Goal: Transaction & Acquisition: Purchase product/service

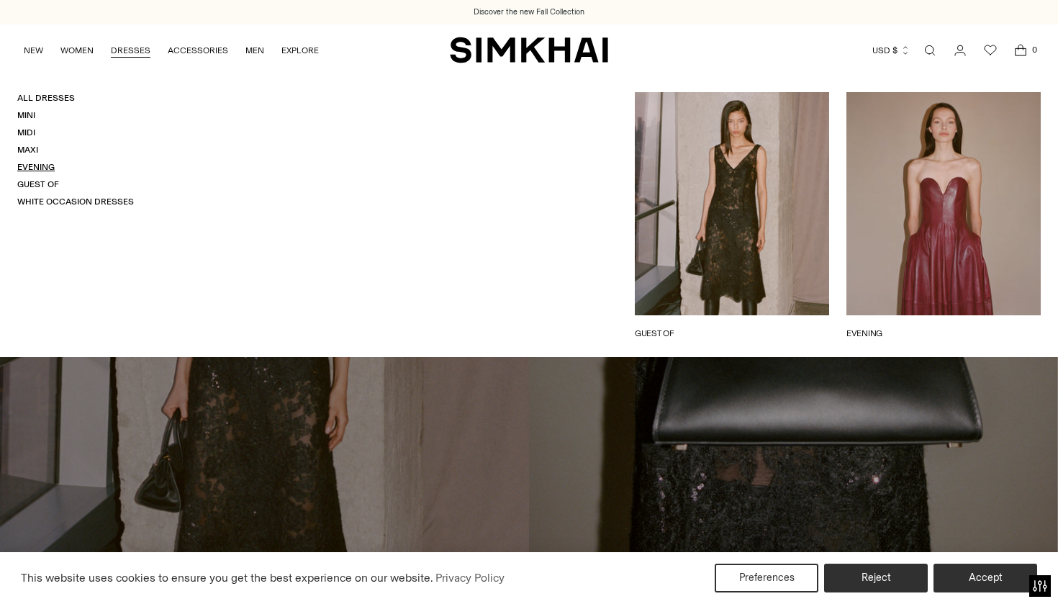
click at [37, 163] on link "Evening" at bounding box center [35, 167] width 37 height 10
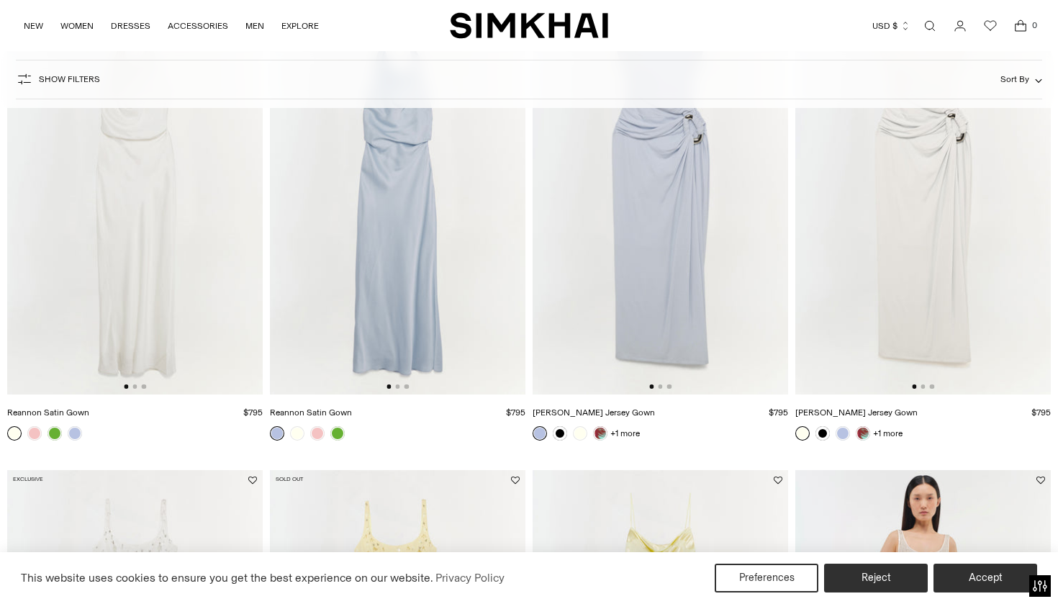
scroll to position [2272, 0]
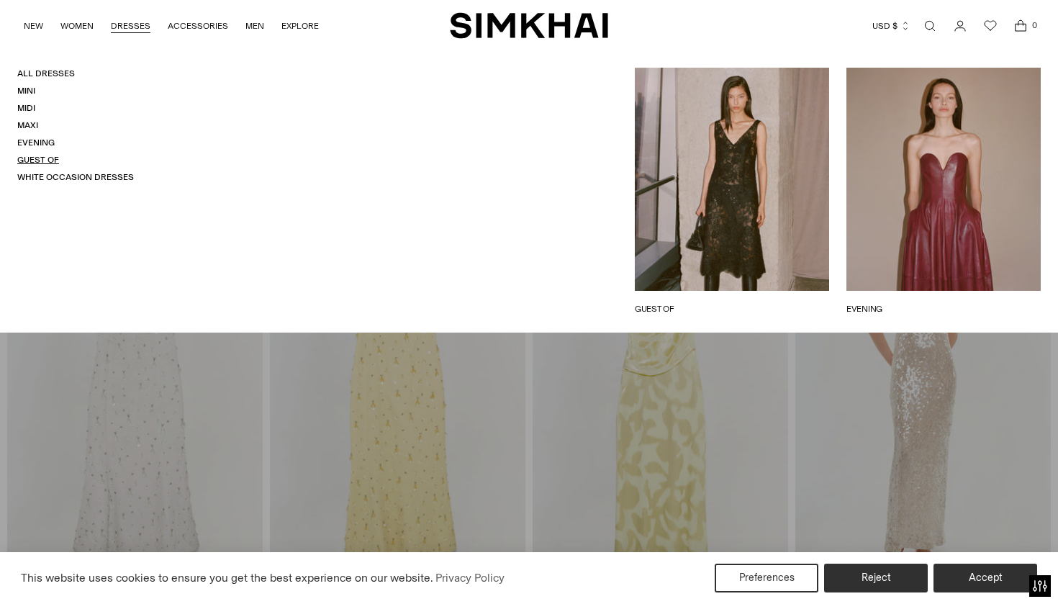
click at [37, 155] on link "Guest Of" at bounding box center [38, 160] width 42 height 10
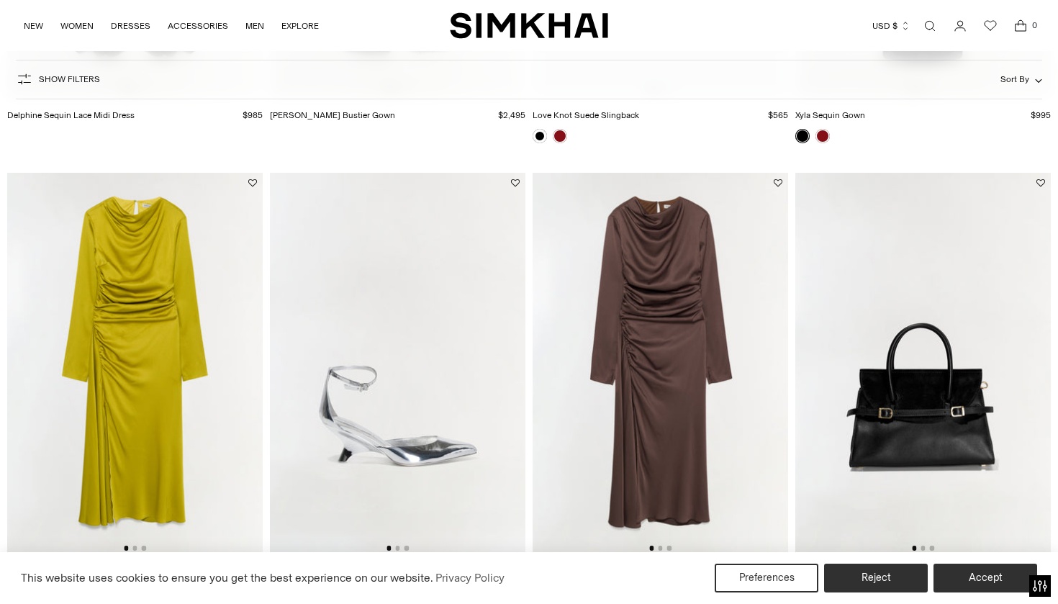
scroll to position [530, 0]
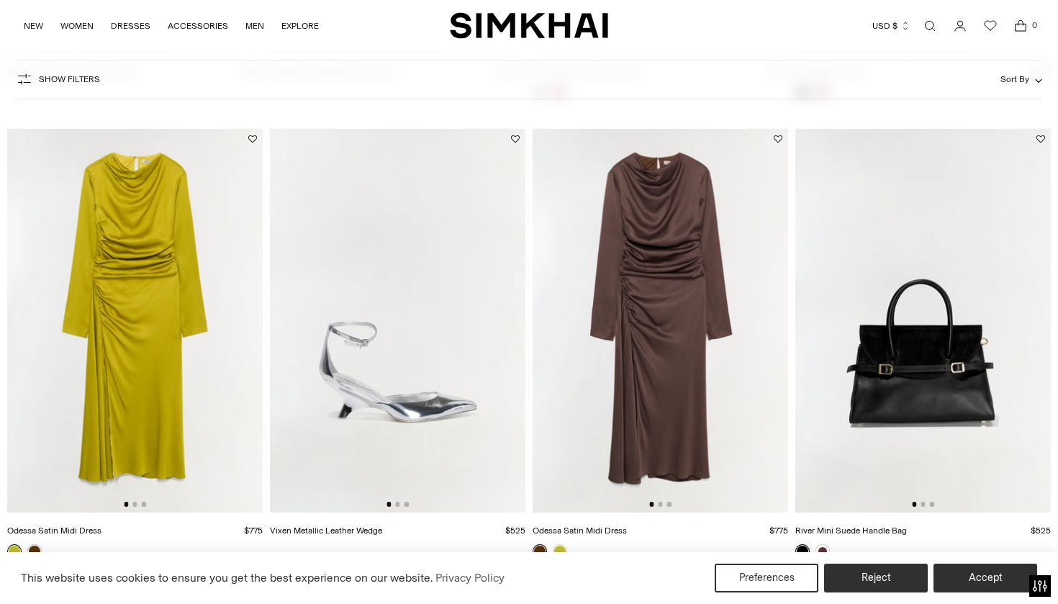
click at [640, 341] on img at bounding box center [659, 320] width 255 height 383
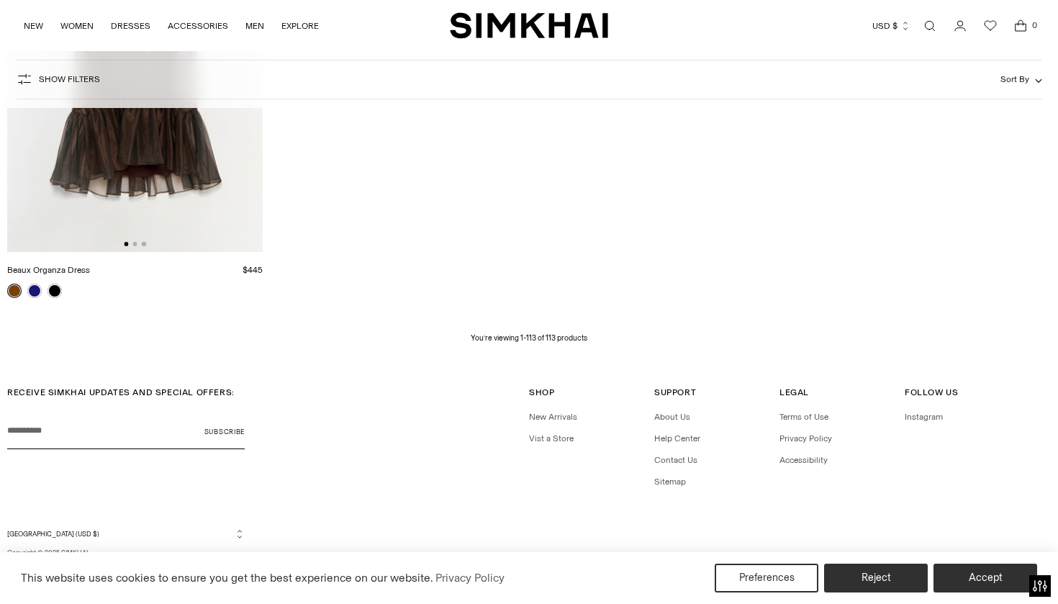
scroll to position [13174, 0]
